Goal: Task Accomplishment & Management: Manage account settings

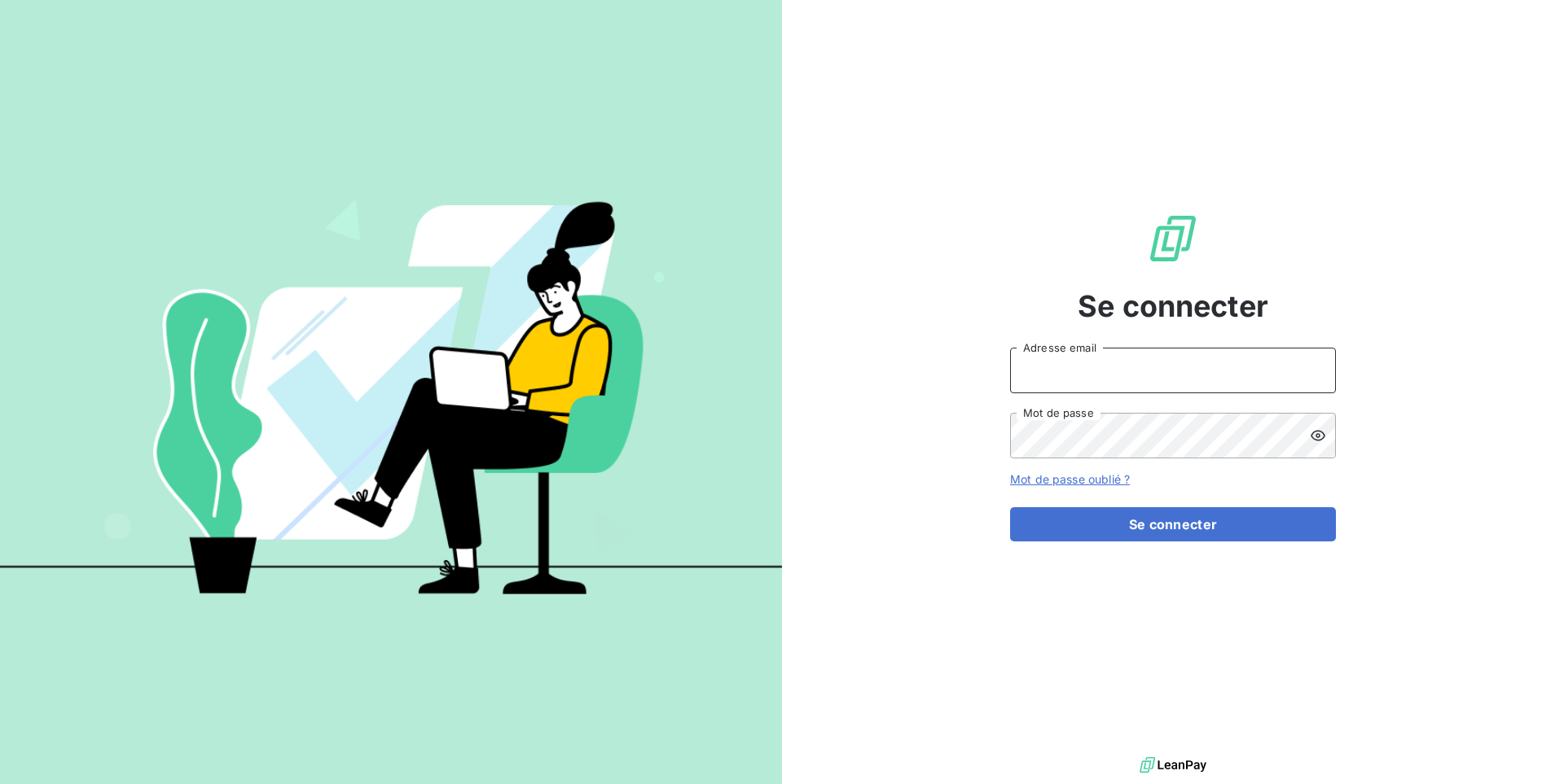
click at [1110, 366] on input "Adresse email" at bounding box center [1172, 371] width 326 height 46
click at [1009, 508] on button "Se connecter" at bounding box center [1172, 525] width 326 height 34
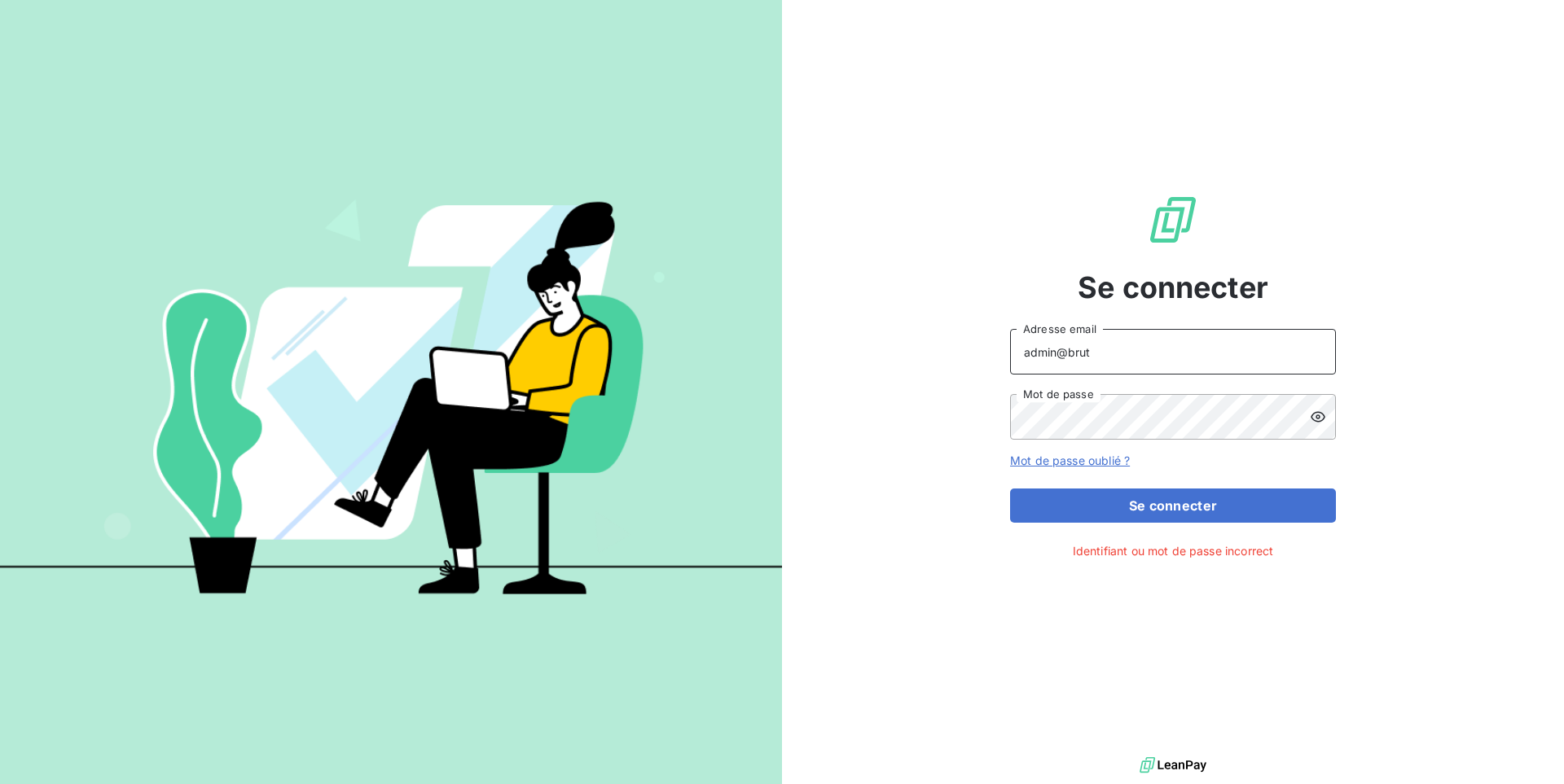
type input "admin@brut"
click at [1009, 489] on button "Se connecter" at bounding box center [1172, 506] width 326 height 34
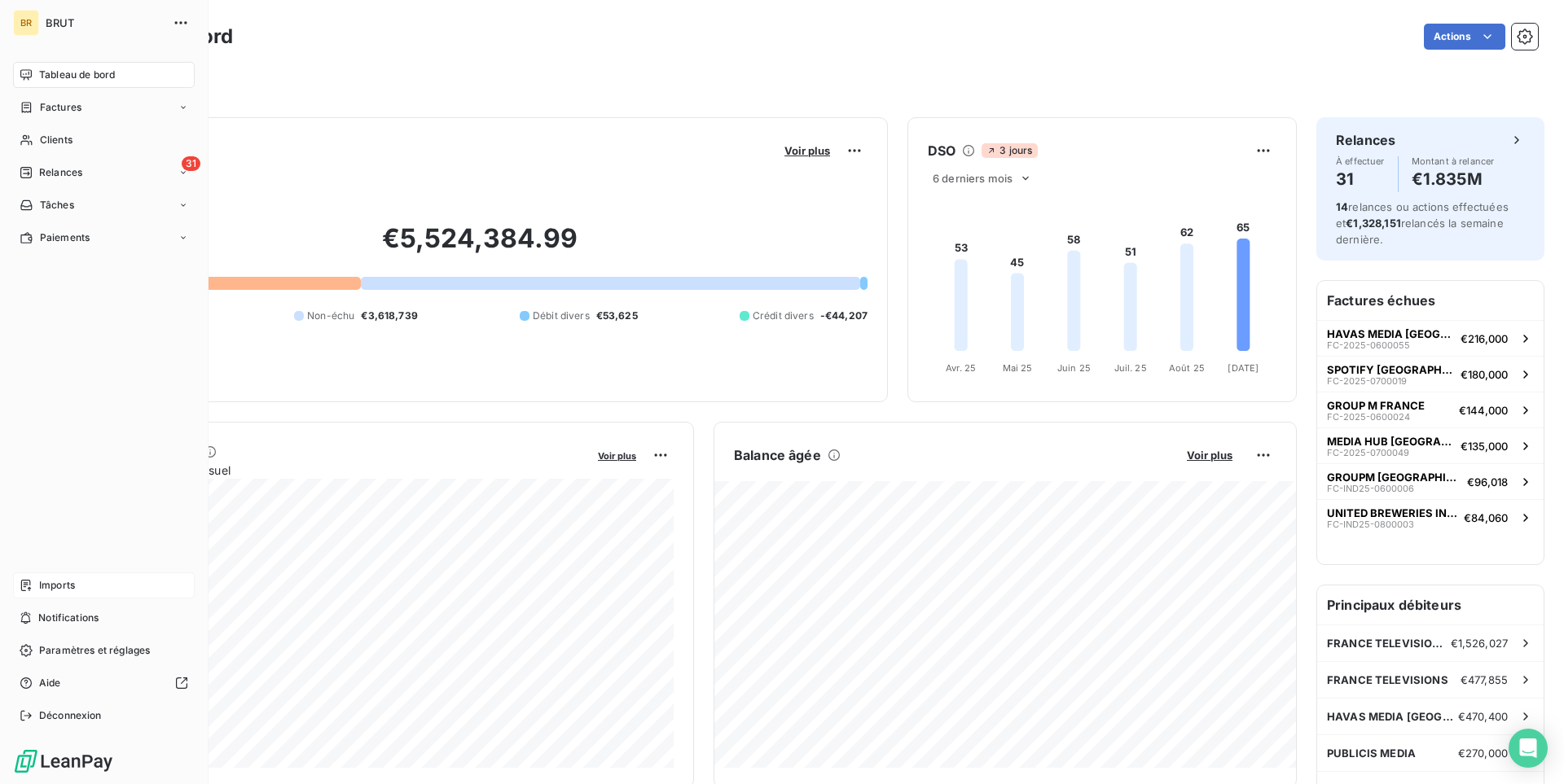
click at [58, 588] on span "Imports" at bounding box center [57, 585] width 36 height 14
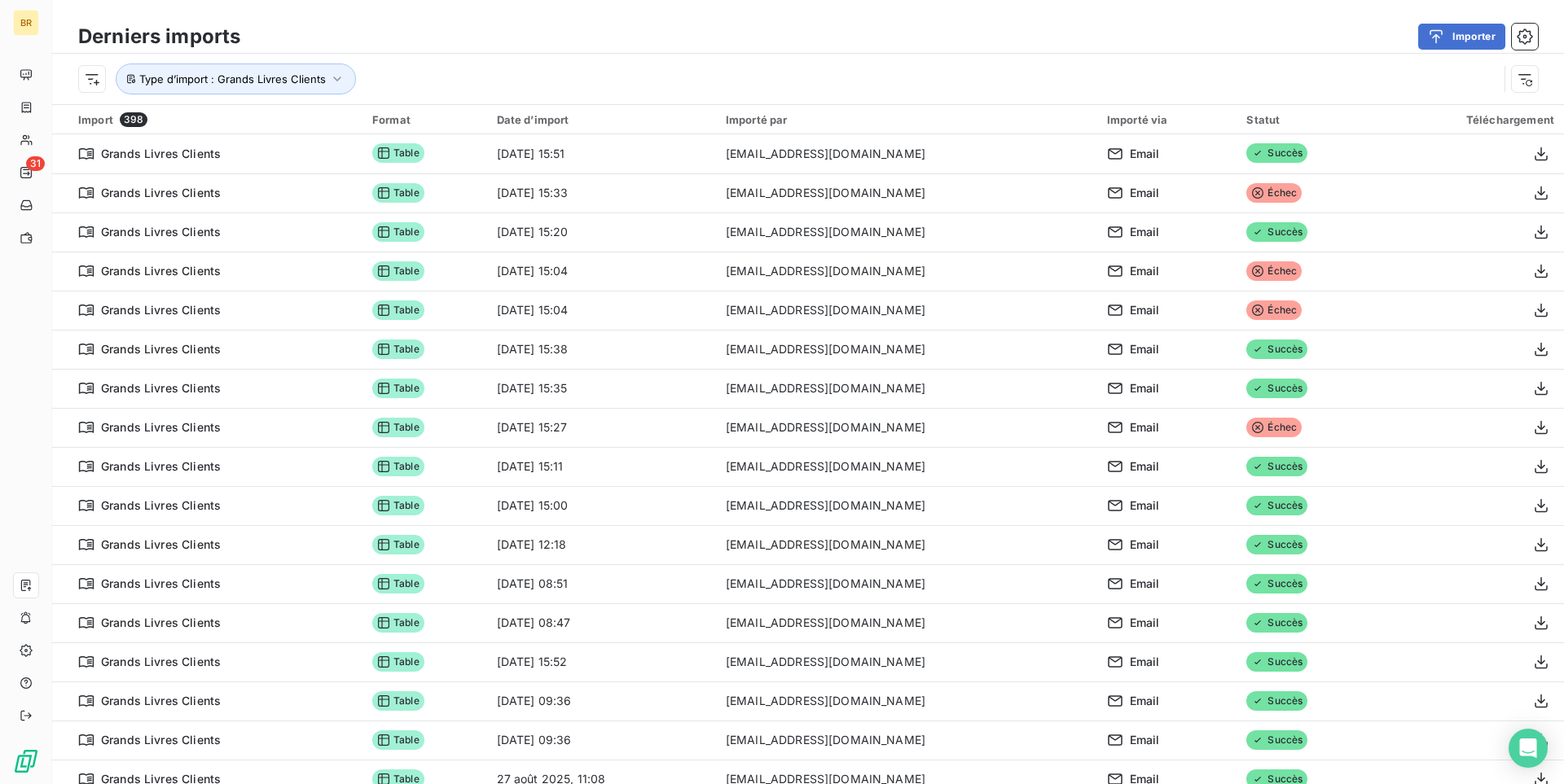
click at [425, 54] on div "Type d’import : Grands Livres Clients" at bounding box center [807, 78] width 1511 height 50
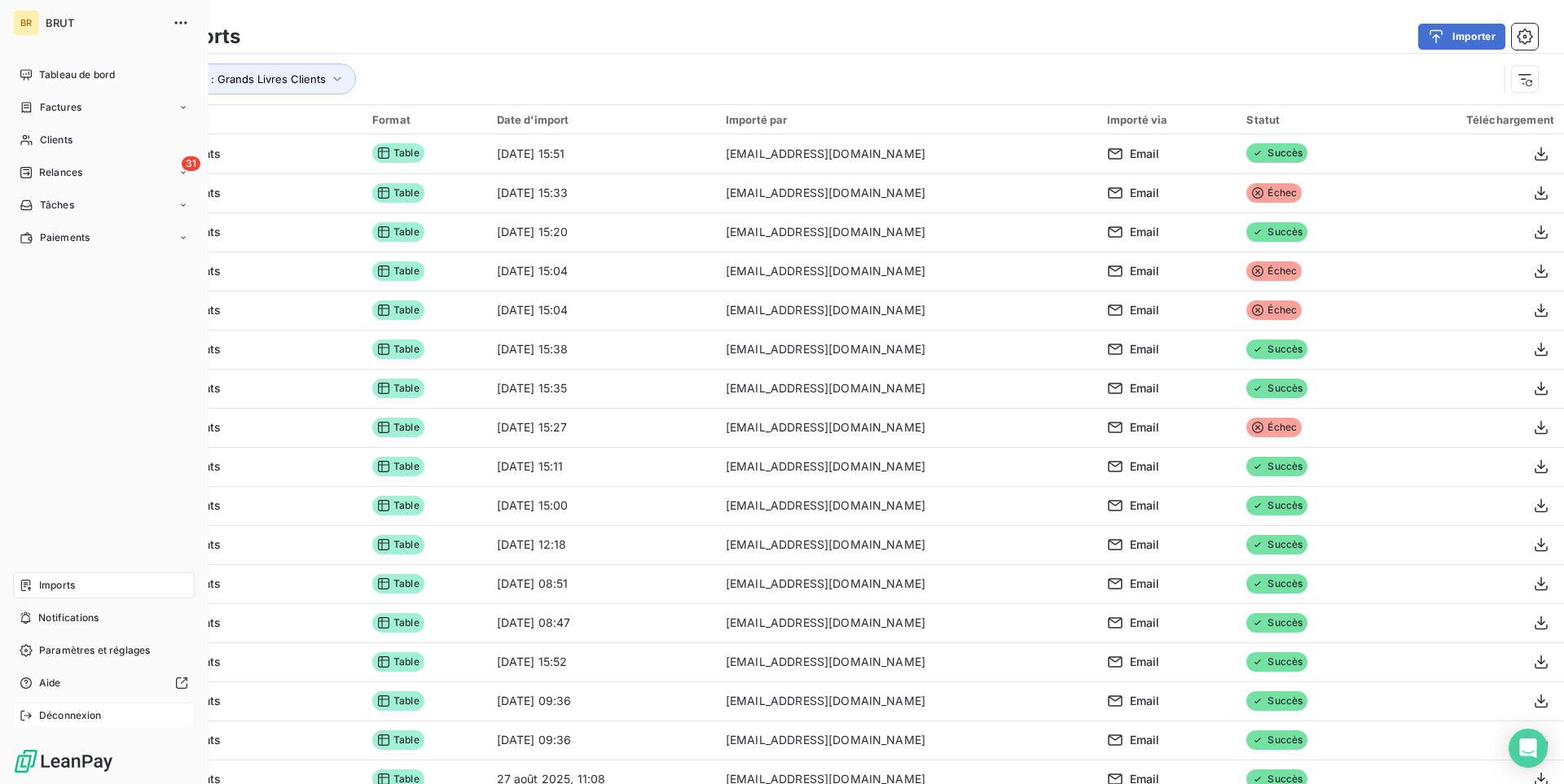
click at [57, 716] on span "Déconnexion" at bounding box center [71, 715] width 63 height 14
